Goal: Task Accomplishment & Management: Manage account settings

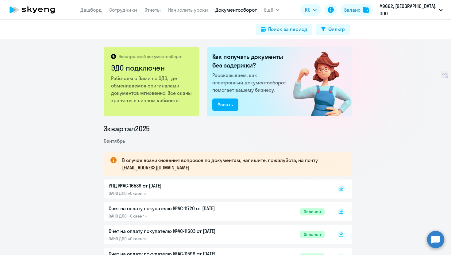
click at [133, 14] on nav "[PERSON_NAME] Отчеты Начислить уроки Документооборот" at bounding box center [168, 10] width 177 height 12
click at [135, 10] on link "Сотрудники" at bounding box center [123, 10] width 28 height 6
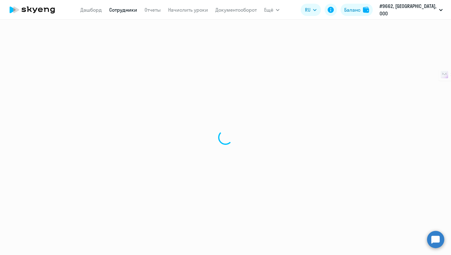
select select "30"
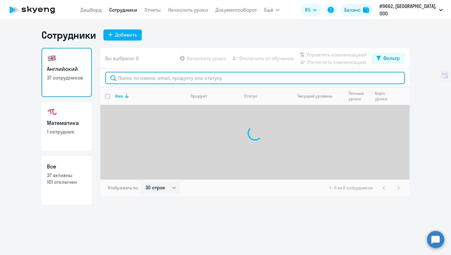
click at [149, 80] on input "text" at bounding box center [255, 78] width 300 height 12
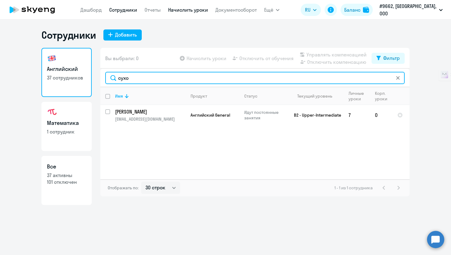
type input "сухо"
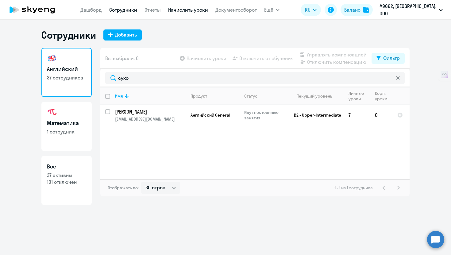
click at [197, 11] on link "Начислить уроки" at bounding box center [188, 10] width 40 height 6
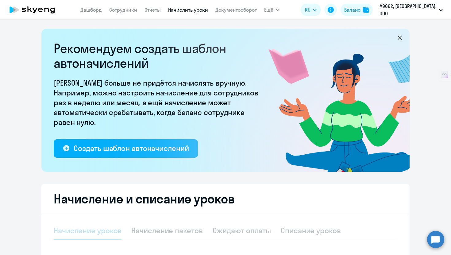
select select "10"
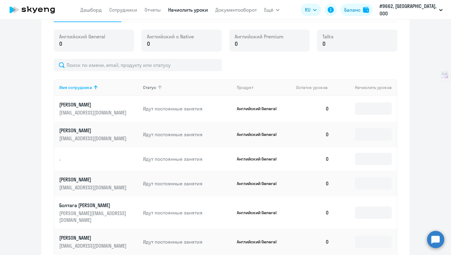
scroll to position [221, 0]
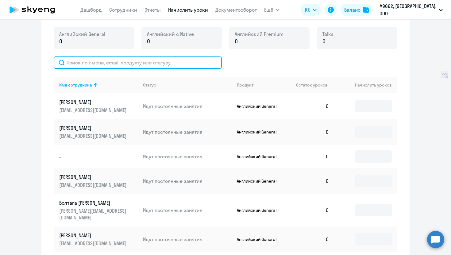
click at [162, 62] on input "text" at bounding box center [138, 63] width 168 height 12
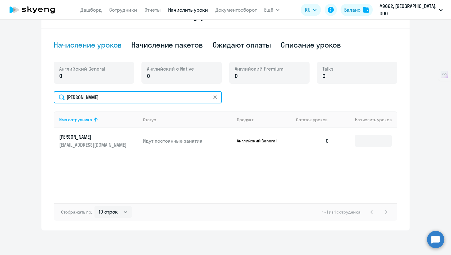
scroll to position [186, 0]
type input "[PERSON_NAME]"
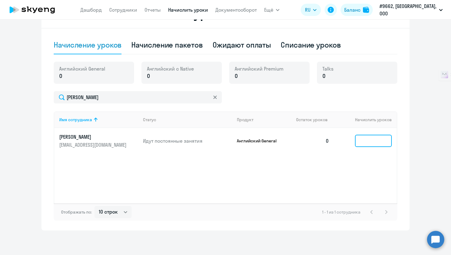
click at [365, 139] on input at bounding box center [373, 141] width 37 height 12
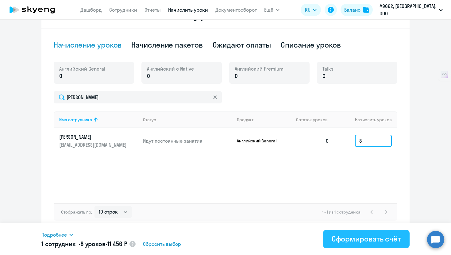
type input "8"
click at [385, 241] on div "Сформировать счёт" at bounding box center [366, 239] width 69 height 10
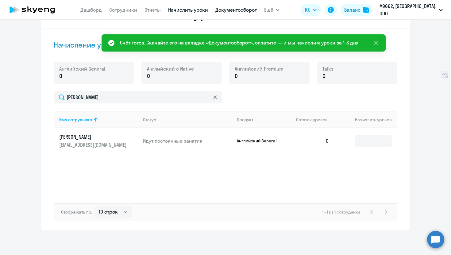
click at [238, 8] on link "Документооборот" at bounding box center [236, 10] width 41 height 6
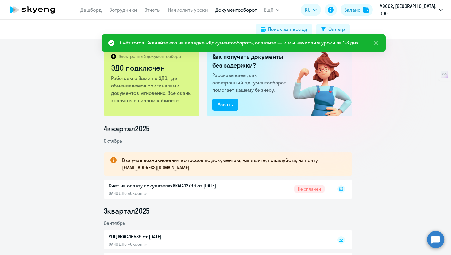
click at [340, 189] on icon at bounding box center [342, 189] width 4 height 4
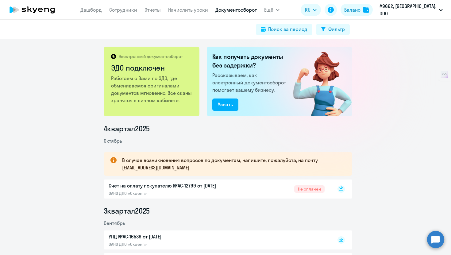
click at [338, 190] on rect at bounding box center [341, 189] width 7 height 7
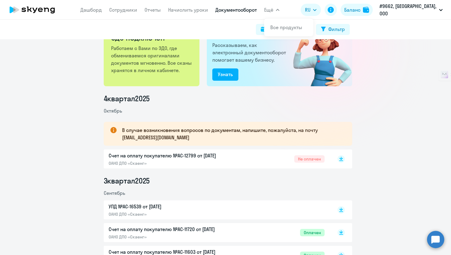
scroll to position [69, 0]
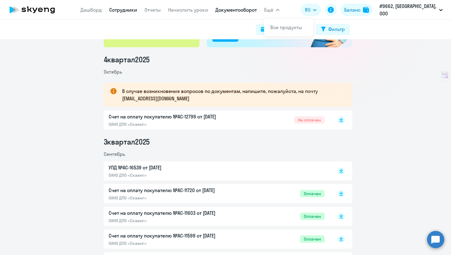
click at [134, 7] on link "Сотрудники" at bounding box center [123, 10] width 28 height 6
select select "30"
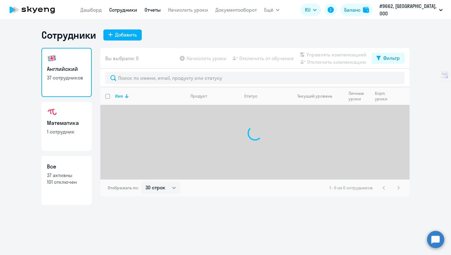
click at [161, 11] on link "Отчеты" at bounding box center [153, 10] width 16 height 6
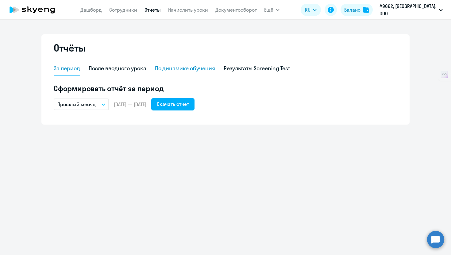
click at [193, 66] on div "По динамике обучения" at bounding box center [185, 68] width 60 height 8
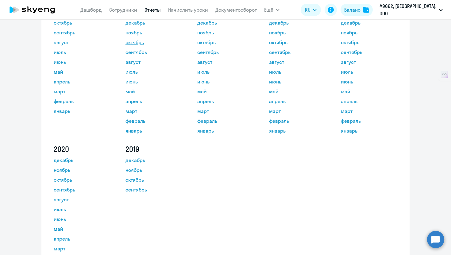
scroll to position [20, 0]
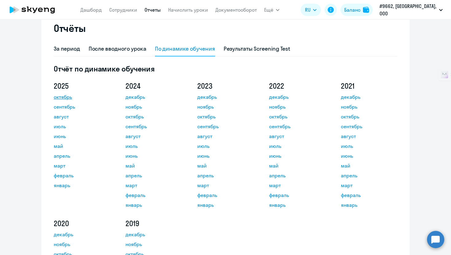
click at [59, 99] on link "октябрь" at bounding box center [81, 96] width 55 height 7
click at [133, 11] on link "Сотрудники" at bounding box center [123, 10] width 28 height 6
select select "30"
